Goal: Book appointment/travel/reservation

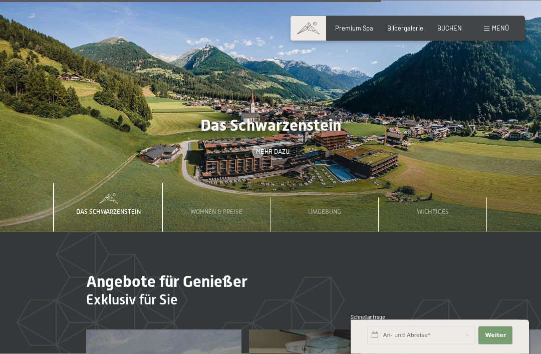
scroll to position [2423, 0]
click at [236, 188] on div "Wohnen & Preise" at bounding box center [216, 207] width 64 height 49
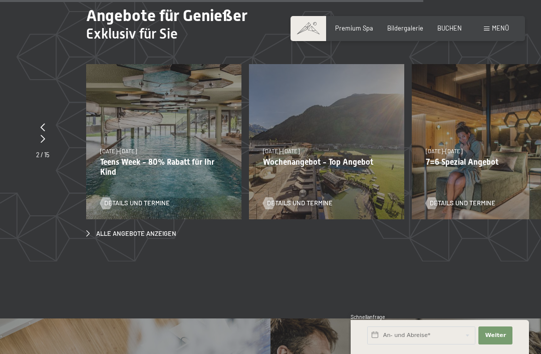
scroll to position [2697, 0]
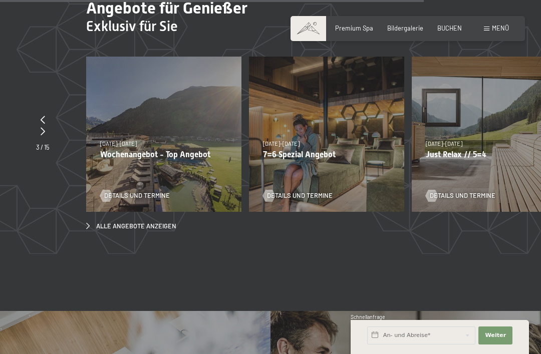
click at [157, 150] on p "Wochenangebot - Top Angebot" at bounding box center [163, 155] width 127 height 10
click at [140, 191] on span "Details und Termine" at bounding box center [137, 195] width 66 height 9
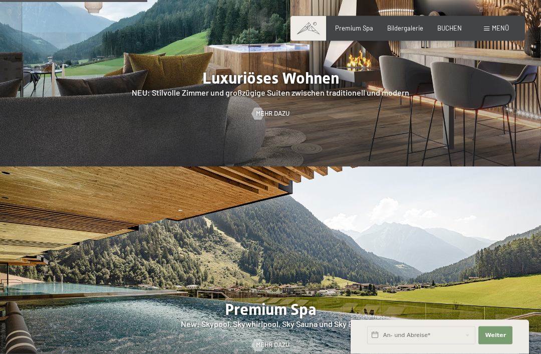
scroll to position [939, 0]
click at [267, 110] on span "Mehr dazu" at bounding box center [273, 113] width 34 height 9
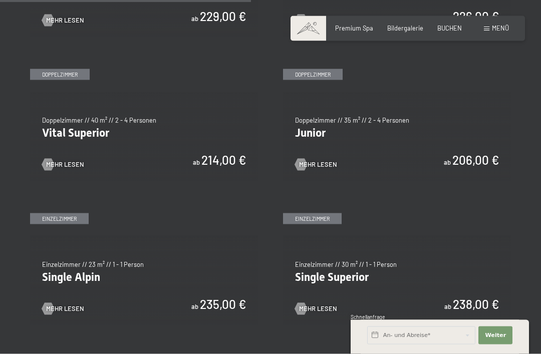
scroll to position [1049, 0]
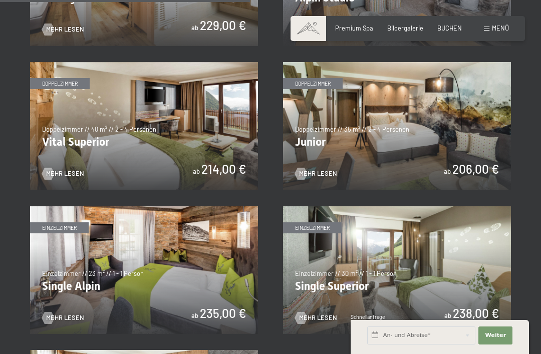
click at [431, 141] on img at bounding box center [397, 126] width 228 height 128
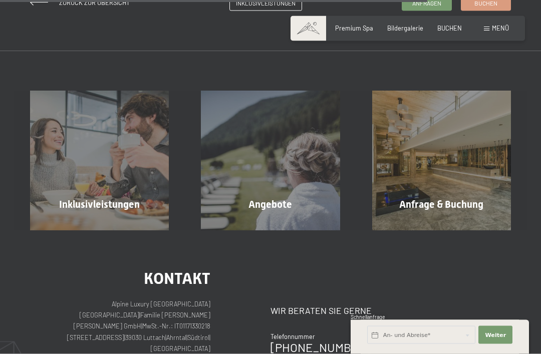
scroll to position [885, 0]
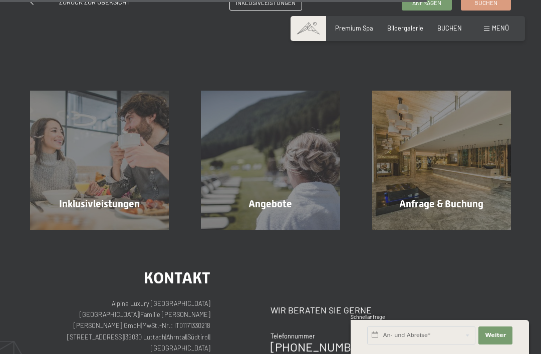
click at [276, 206] on div "Angebote Mehr erfahren" at bounding box center [270, 160] width 171 height 139
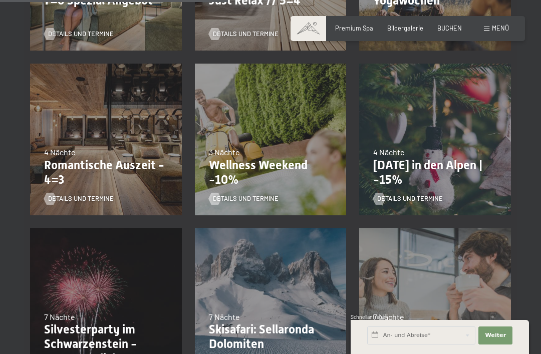
scroll to position [534, 0]
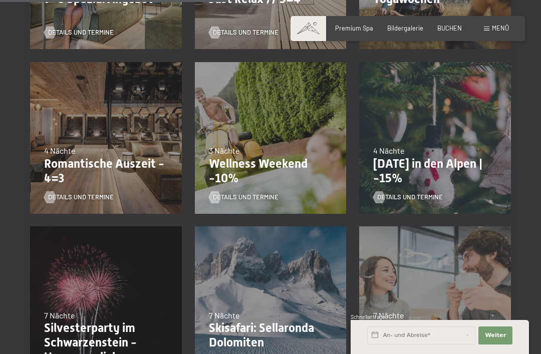
click at [251, 162] on p "Wellness Weekend -10%" at bounding box center [271, 171] width 124 height 29
click at [242, 199] on span "Details und Termine" at bounding box center [246, 197] width 66 height 9
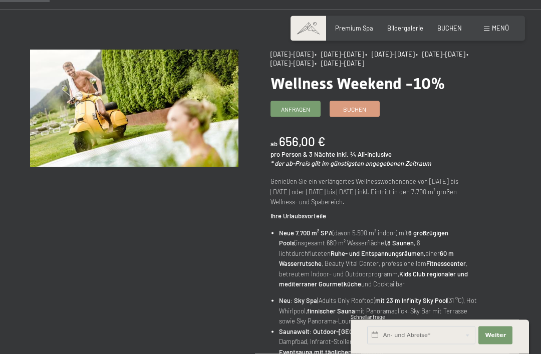
scroll to position [48, 0]
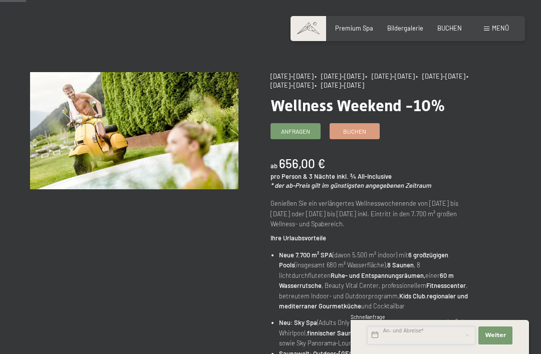
click at [410, 345] on input "text" at bounding box center [421, 336] width 108 height 18
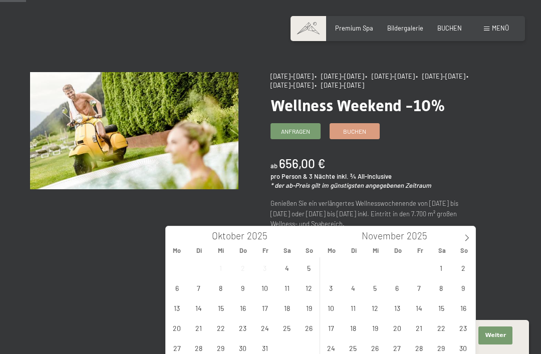
click at [467, 243] on span at bounding box center [467, 235] width 17 height 17
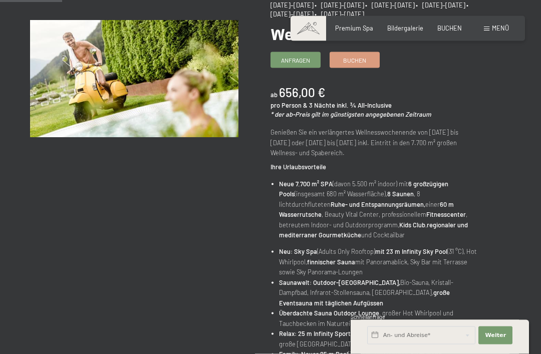
scroll to position [121, 0]
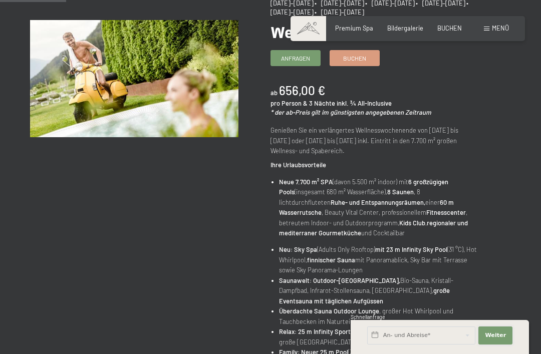
click at [496, 340] on span "Weiter" at bounding box center [495, 336] width 21 height 8
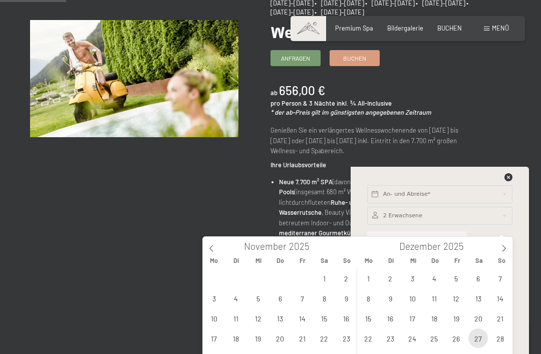
click at [483, 335] on span "27" at bounding box center [479, 339] width 20 height 20
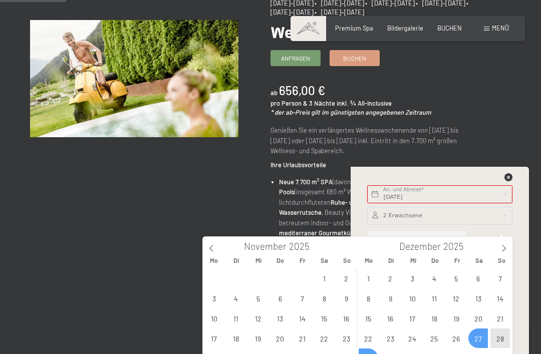
click at [368, 353] on span "29" at bounding box center [369, 359] width 20 height 20
type input "[DATE] - [DATE]"
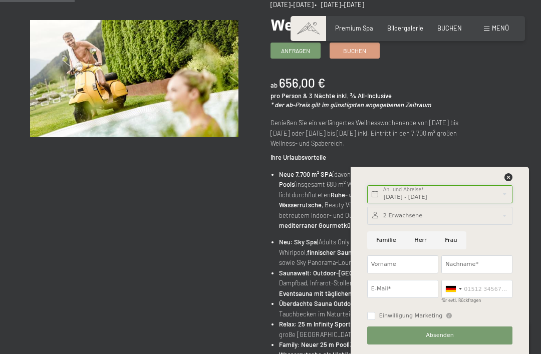
scroll to position [128, 0]
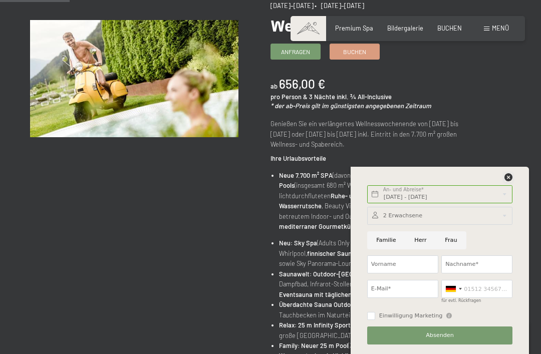
click at [509, 181] on icon at bounding box center [509, 177] width 8 height 8
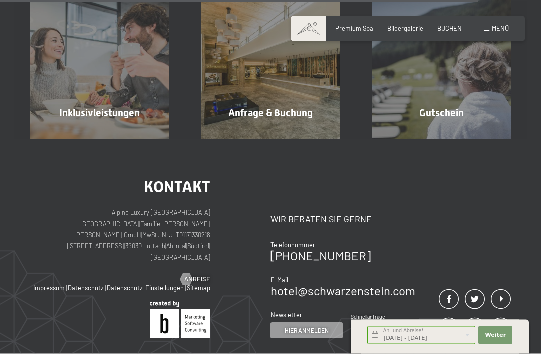
scroll to position [909, 0]
